Goal: Task Accomplishment & Management: Manage account settings

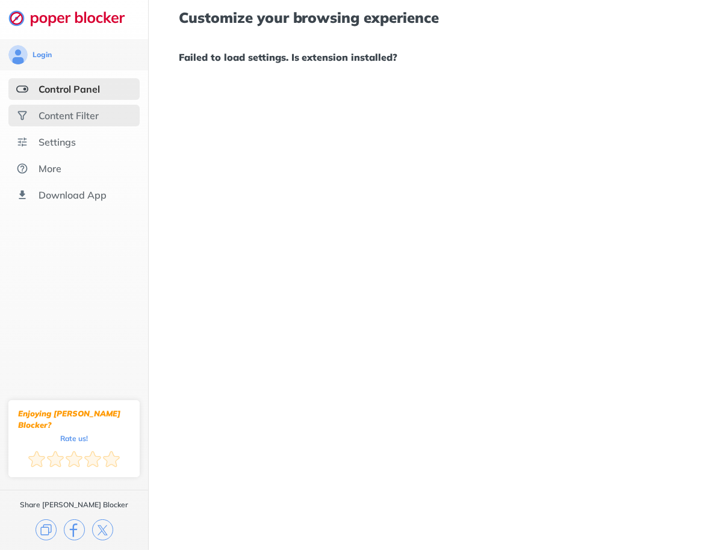
click at [81, 114] on div "Content Filter" at bounding box center [69, 116] width 60 height 12
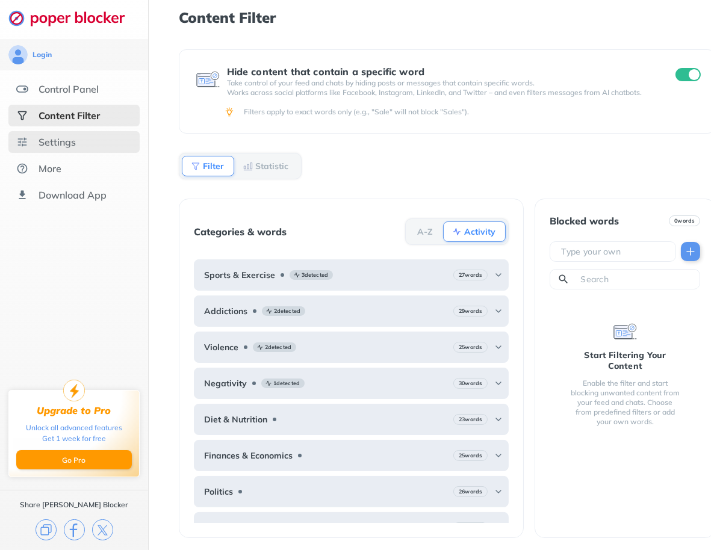
click at [81, 137] on div "Settings" at bounding box center [73, 142] width 131 height 22
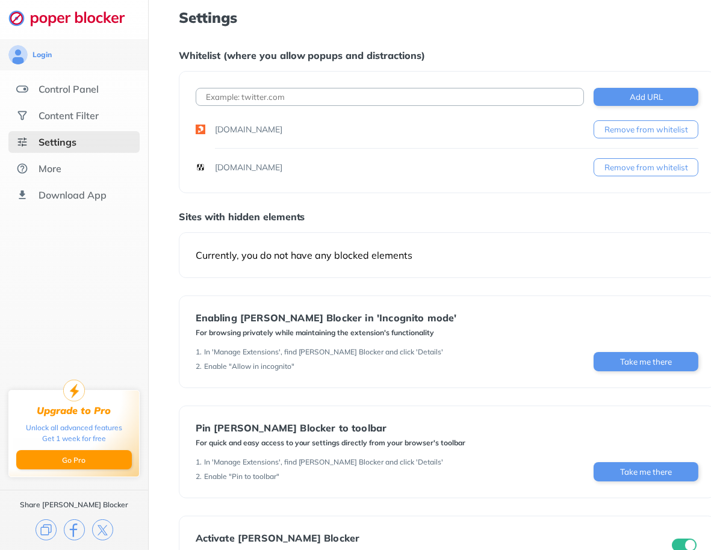
click at [321, 96] on input at bounding box center [390, 97] width 389 height 18
paste input "[URL][DOMAIN_NAME]"
type input "[URL][DOMAIN_NAME]"
click at [616, 97] on button "Add URL" at bounding box center [646, 97] width 105 height 18
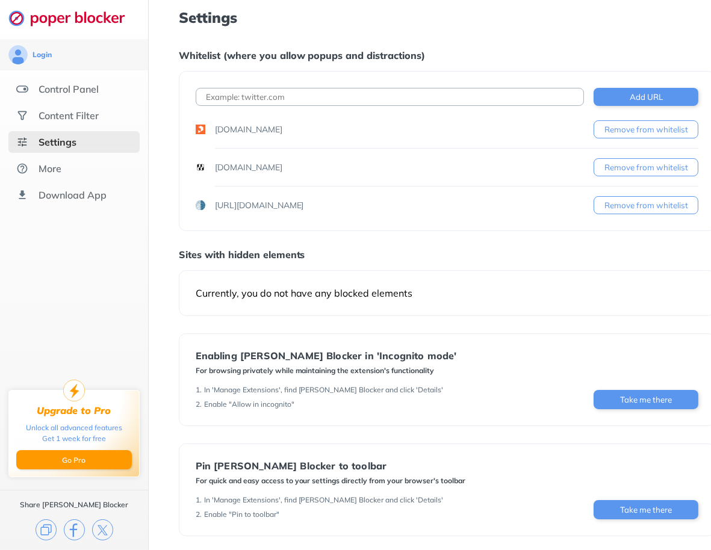
click at [294, 96] on input at bounding box center [390, 97] width 389 height 18
click at [330, 94] on input "things" at bounding box center [390, 97] width 389 height 18
paste input "[URL][DOMAIN_NAME]"
click at [443, 91] on input "[URL][DOMAIN_NAME]" at bounding box center [390, 97] width 389 height 18
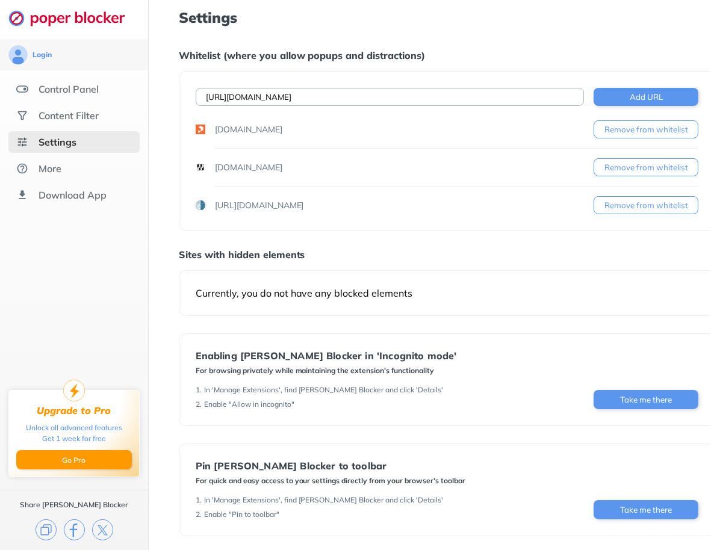
click at [227, 98] on input "[URL][DOMAIN_NAME]" at bounding box center [390, 97] width 389 height 18
type input "[URL][DOMAIN_NAME]"
click at [647, 99] on button "Add URL" at bounding box center [646, 97] width 105 height 18
